Goal: Task Accomplishment & Management: Manage account settings

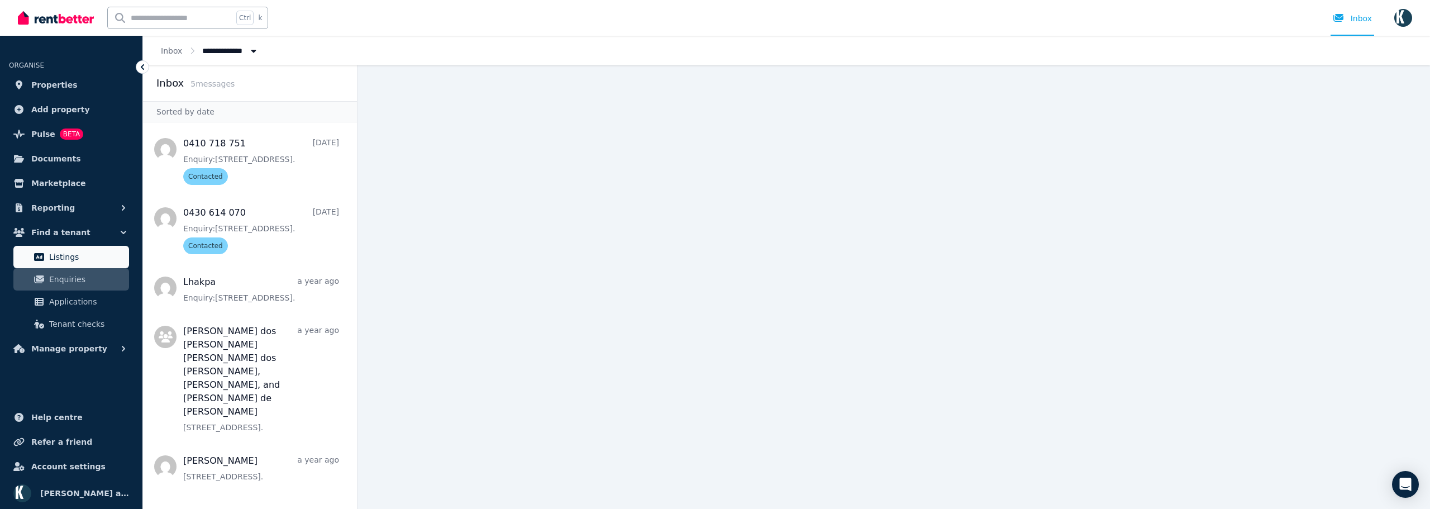
click at [66, 252] on span "Listings" at bounding box center [86, 256] width 75 height 13
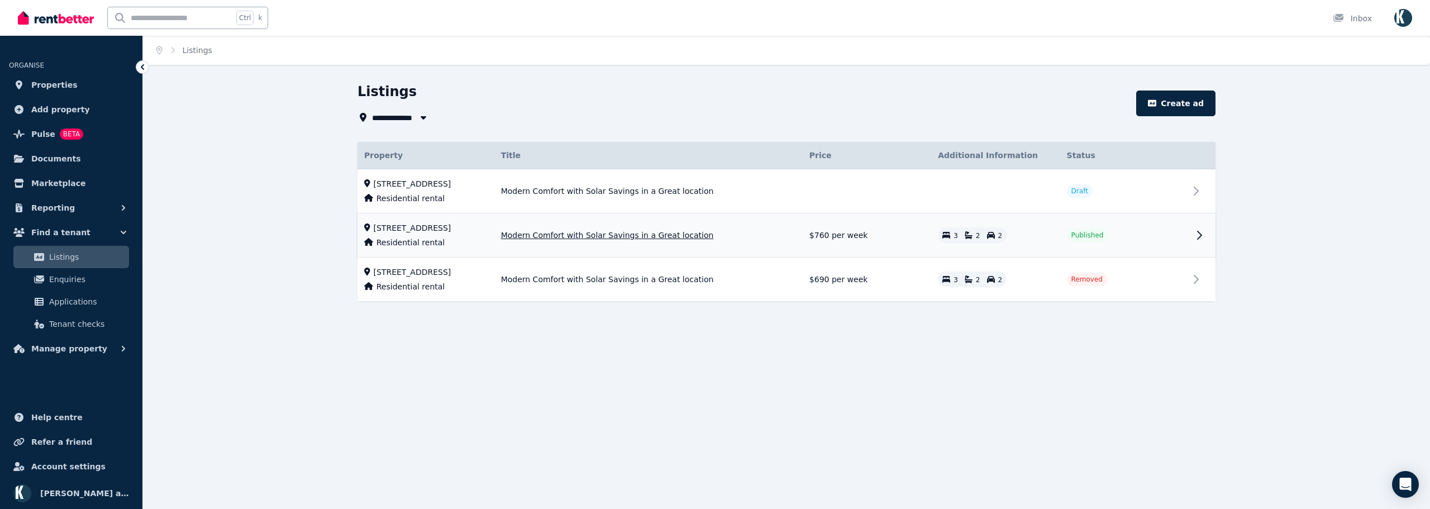
click at [1185, 236] on td "Published" at bounding box center [1124, 235] width 128 height 44
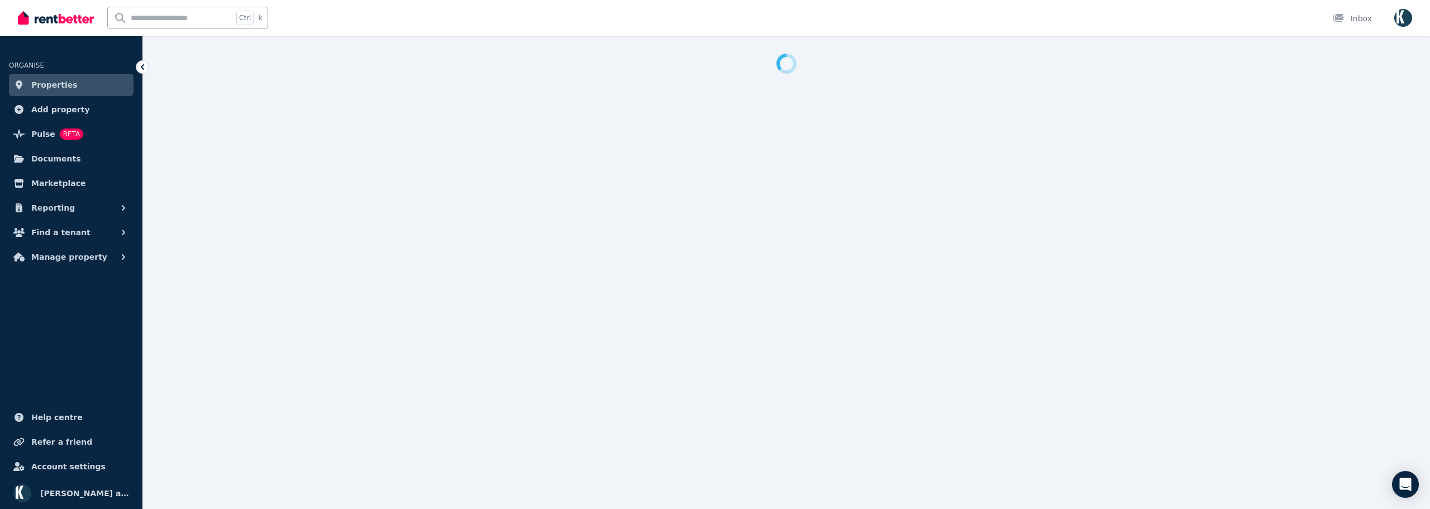
select select "**********"
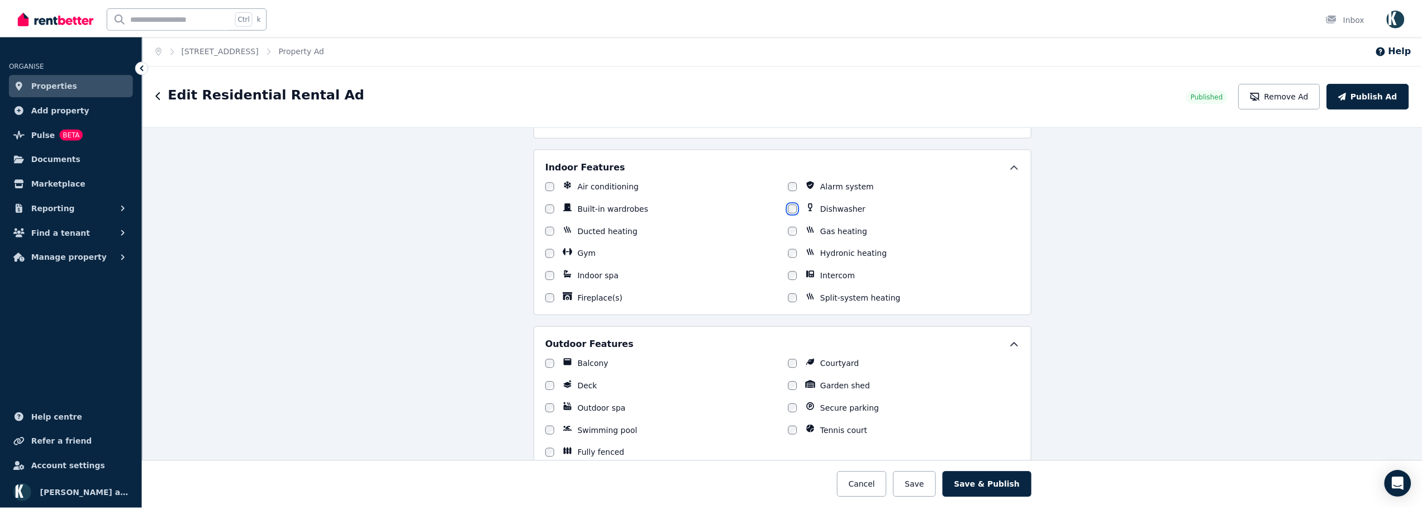
scroll to position [850, 0]
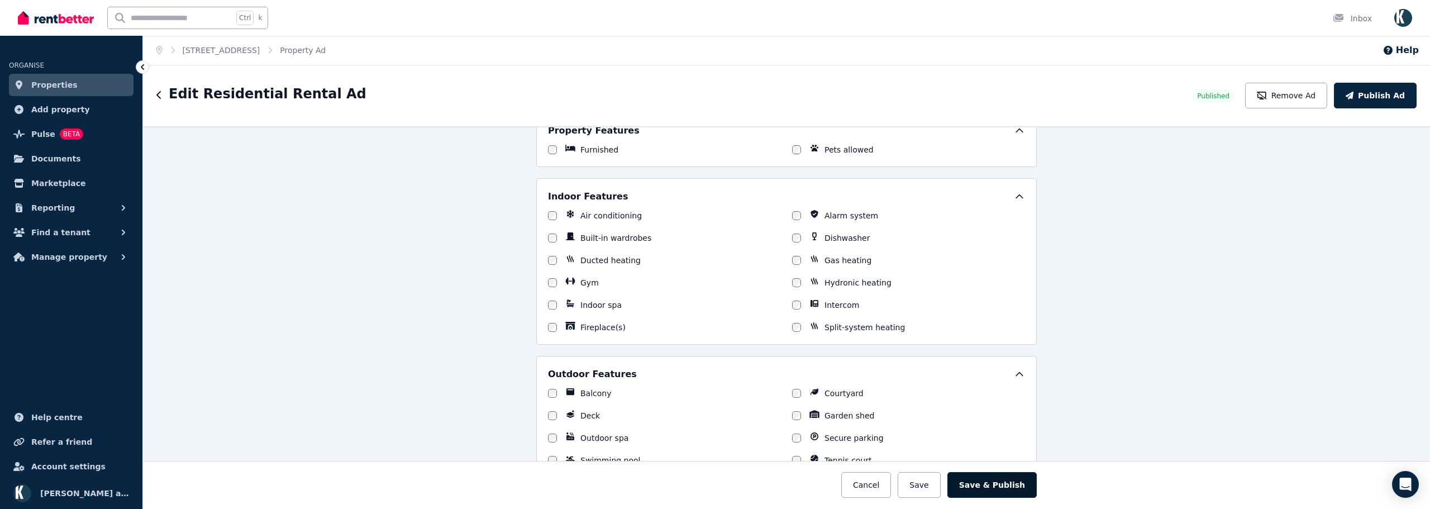
click at [997, 485] on button "Save & Publish" at bounding box center [992, 485] width 89 height 26
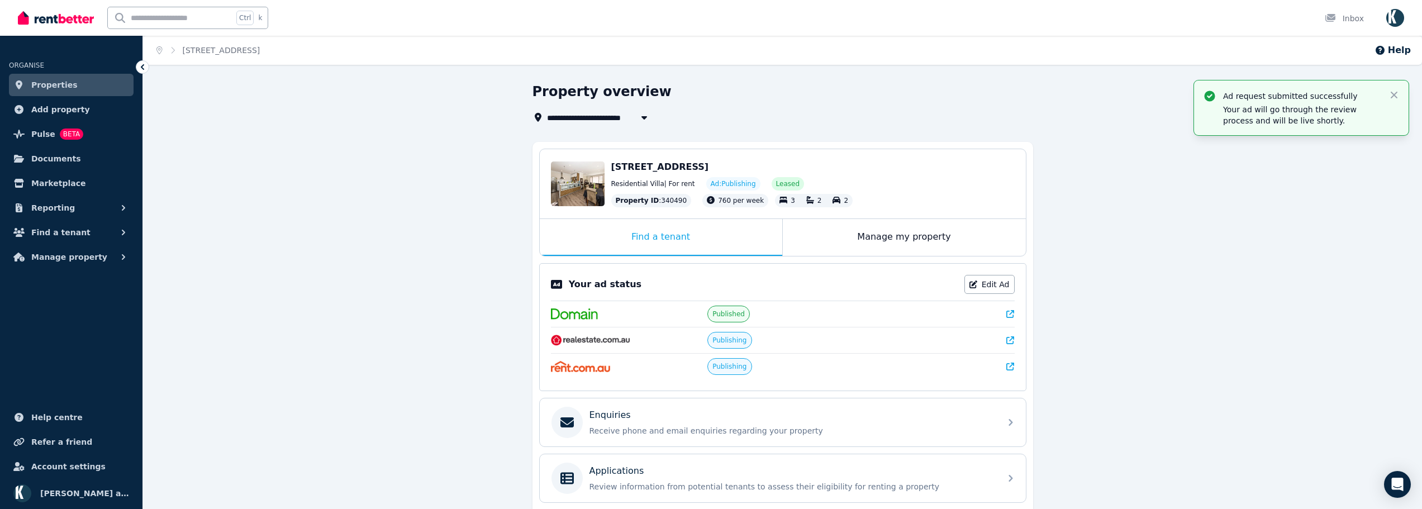
click at [1009, 310] on icon at bounding box center [1010, 314] width 8 height 8
